Goal: Task Accomplishment & Management: Use online tool/utility

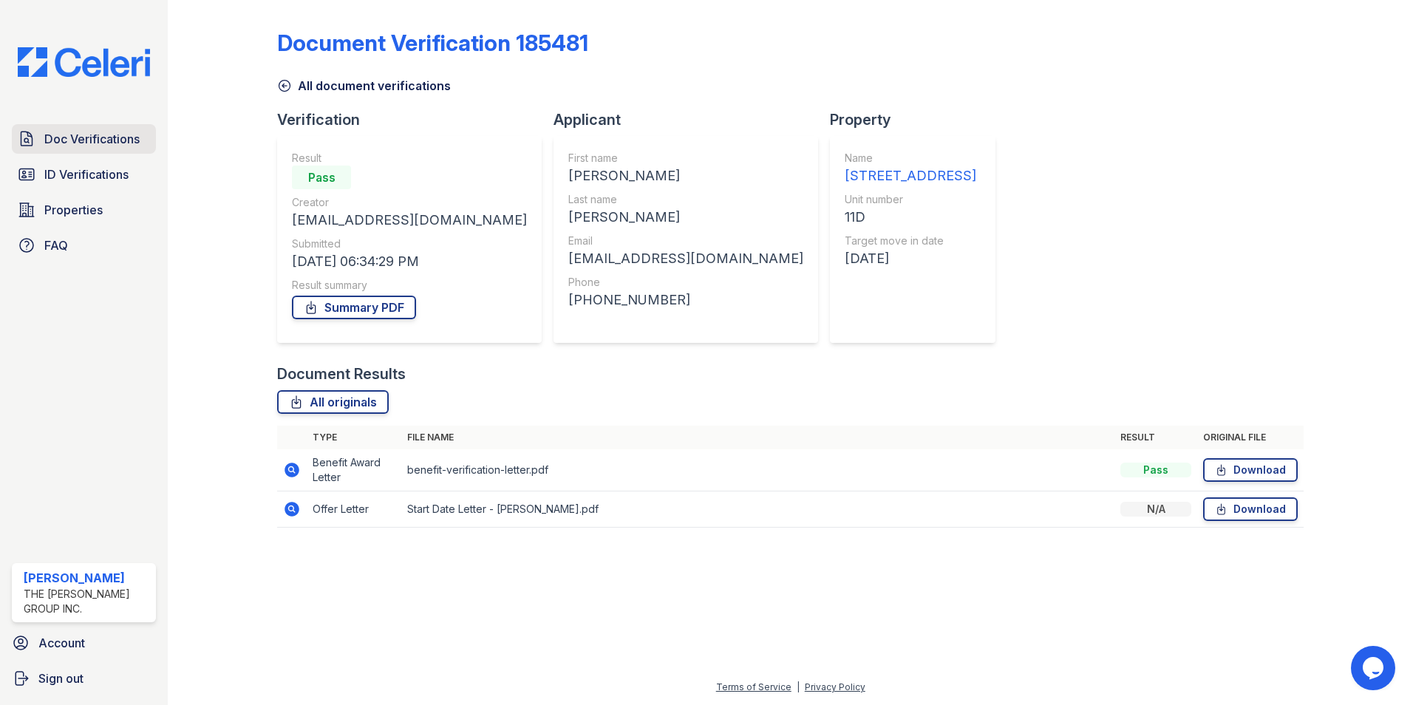
click at [108, 135] on span "Doc Verifications" at bounding box center [91, 139] width 95 height 18
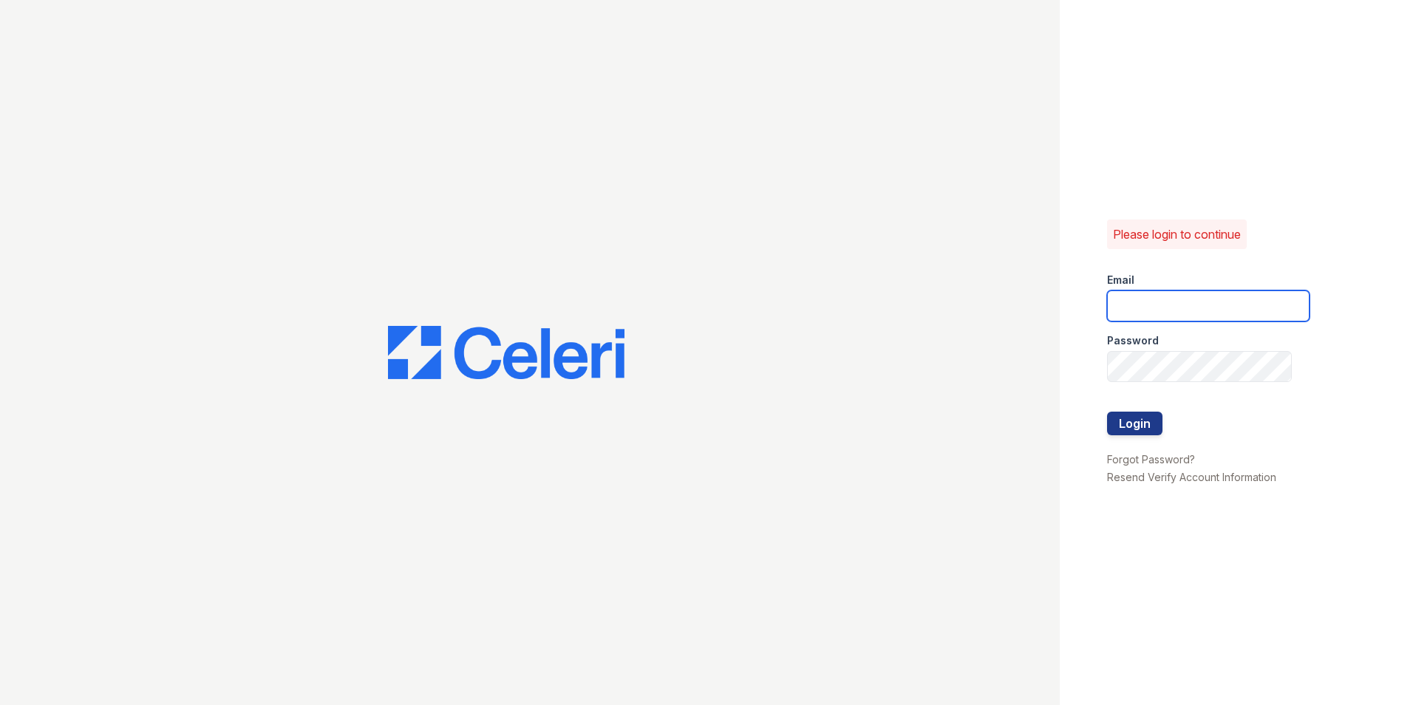
click at [1234, 309] on input "email" at bounding box center [1208, 305] width 203 height 31
type input "mimi@jaygroupny.com"
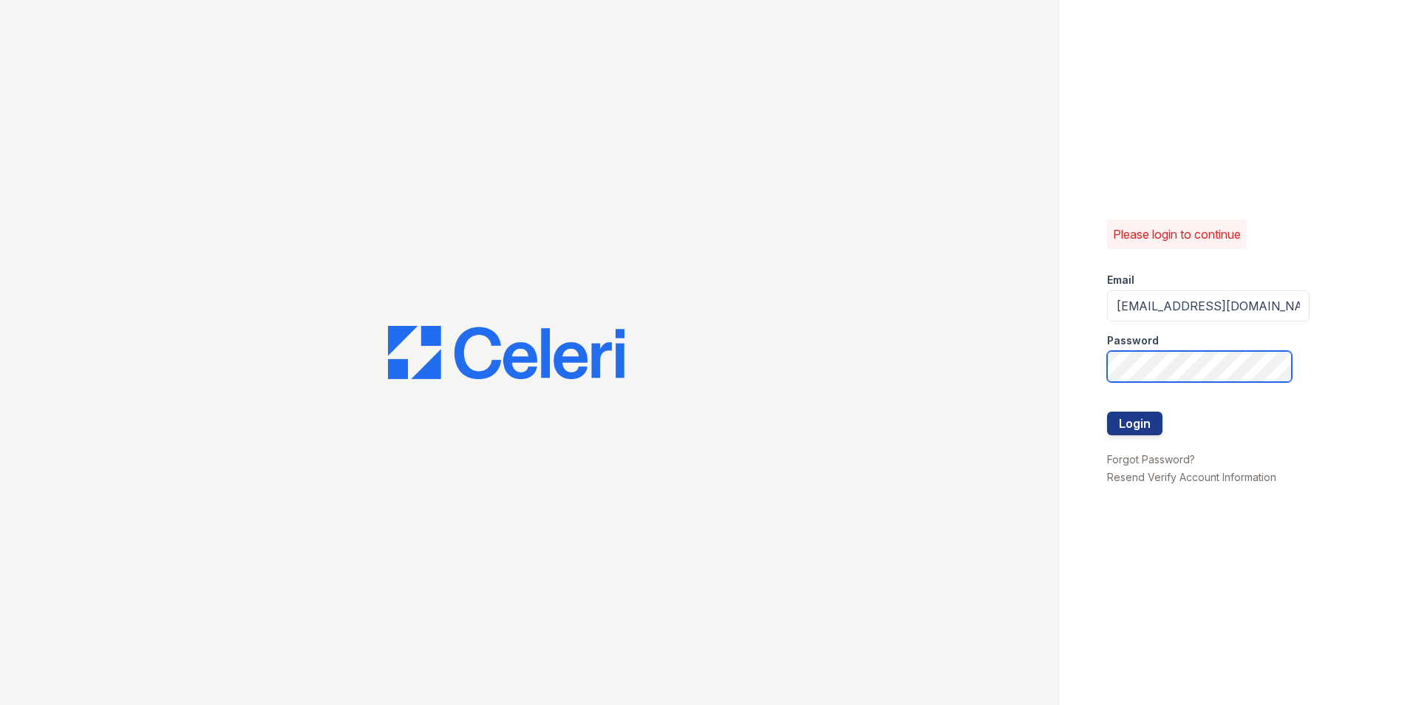
click at [1107, 412] on button "Login" at bounding box center [1134, 424] width 55 height 24
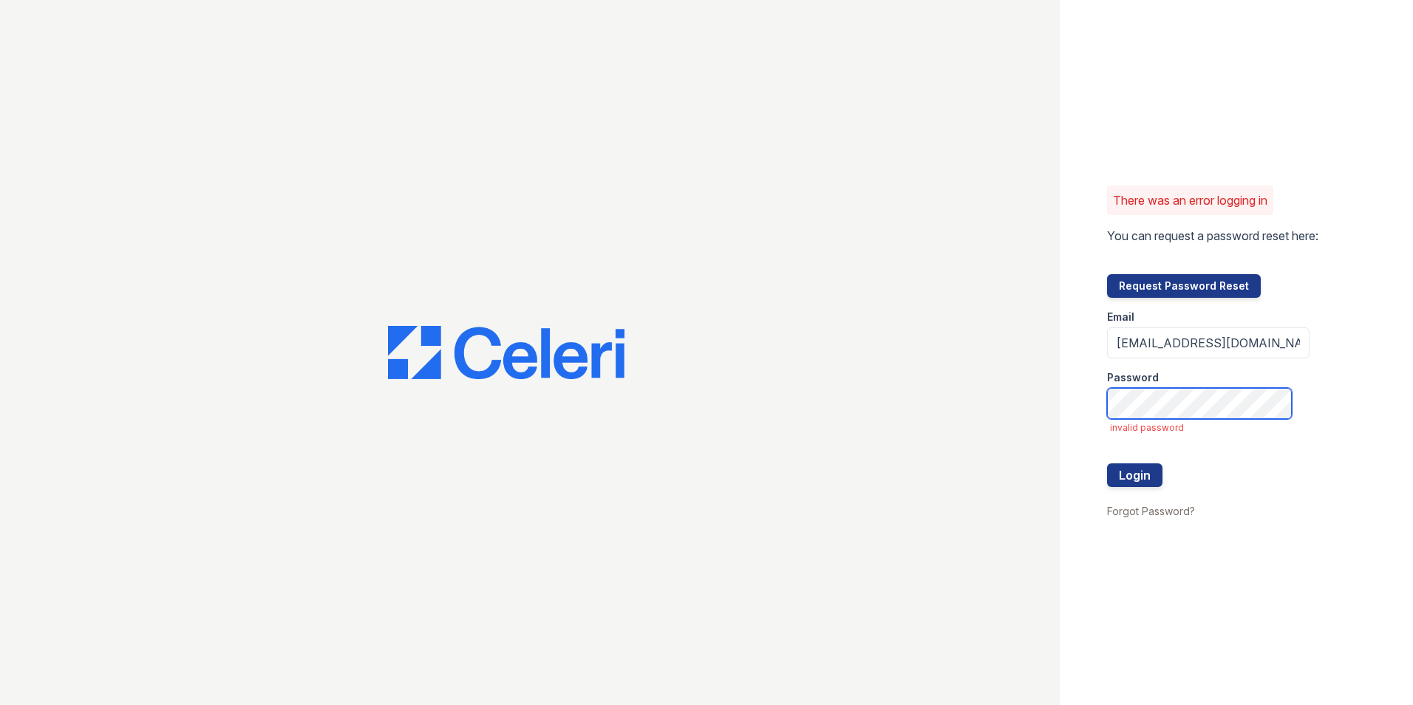
click at [1107, 463] on button "Login" at bounding box center [1134, 475] width 55 height 24
click at [1034, 420] on div "There was an error logging in You can request a password reset here: Request Pa…" at bounding box center [706, 352] width 1413 height 705
click at [1107, 463] on button "Login" at bounding box center [1134, 475] width 55 height 24
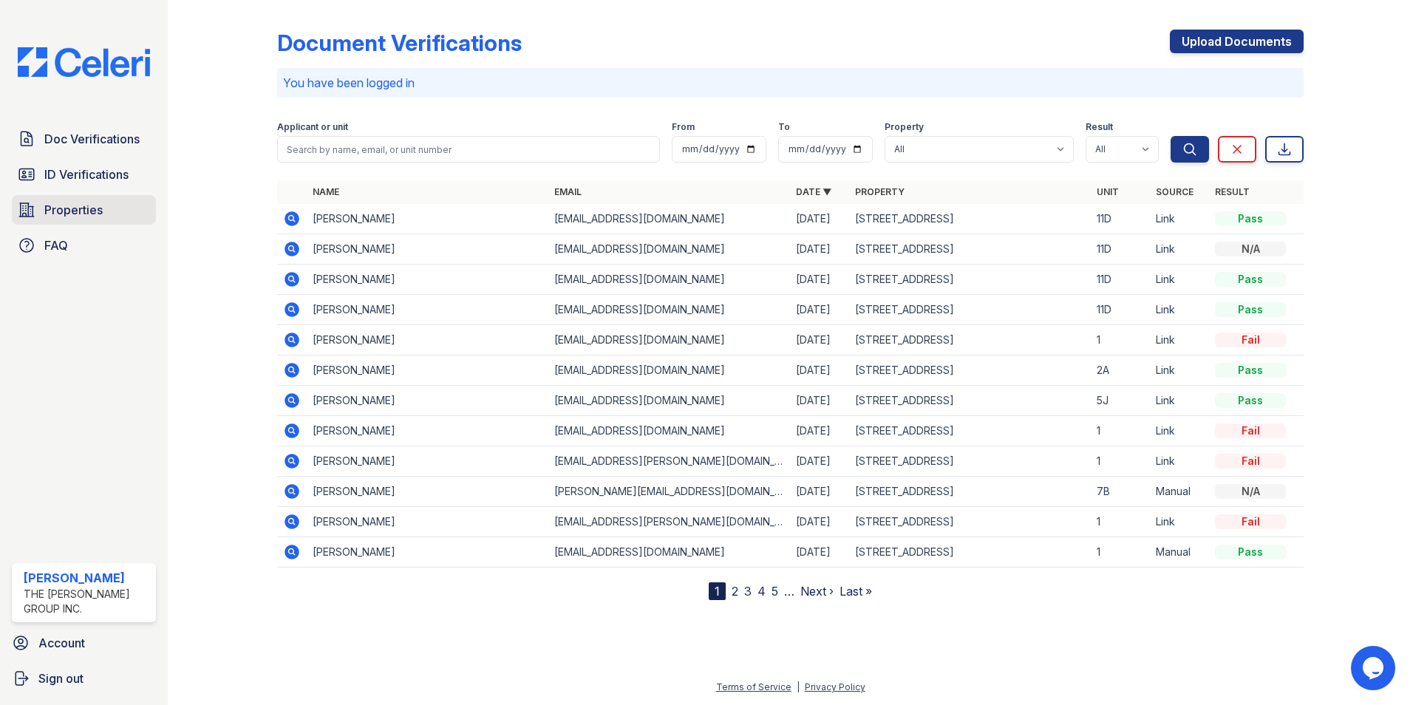
click at [84, 206] on span "Properties" at bounding box center [73, 210] width 58 height 18
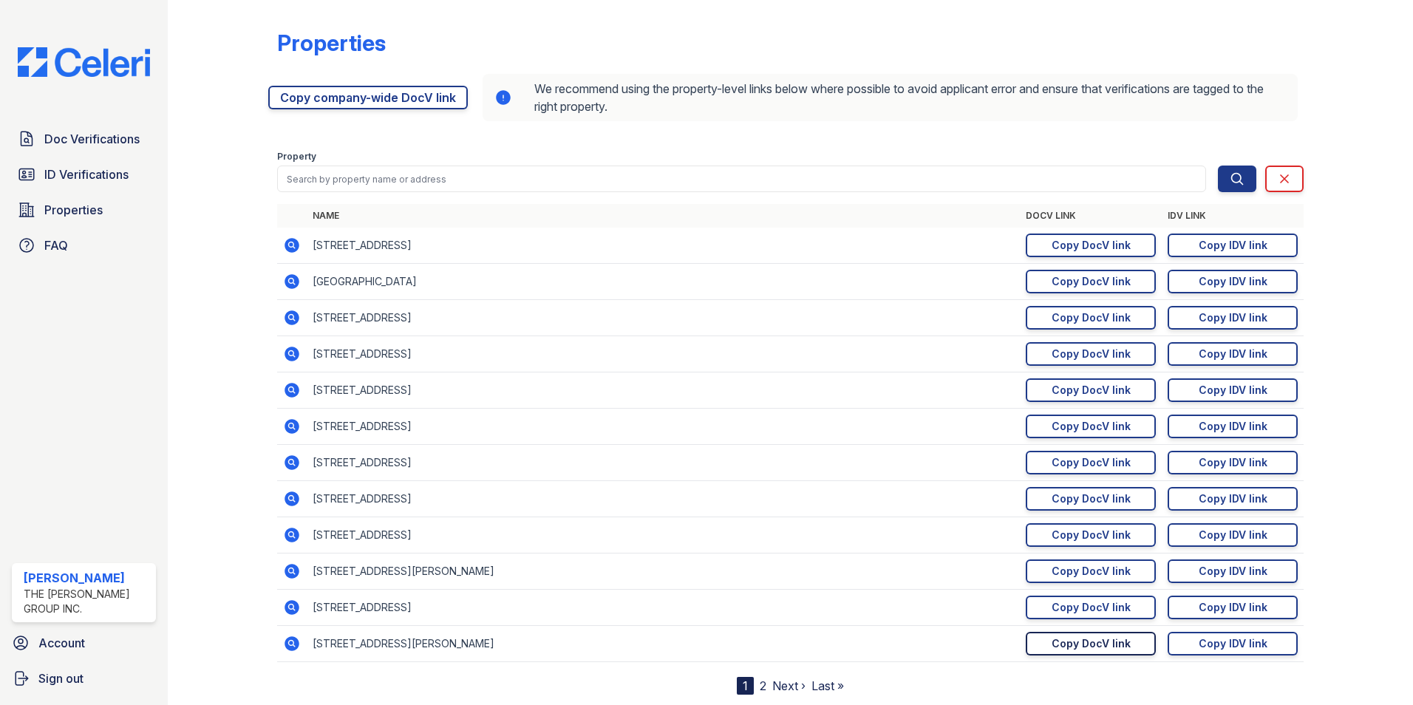
click at [1090, 647] on div "Copy DocV link" at bounding box center [1091, 643] width 79 height 15
